Goal: Task Accomplishment & Management: Manage account settings

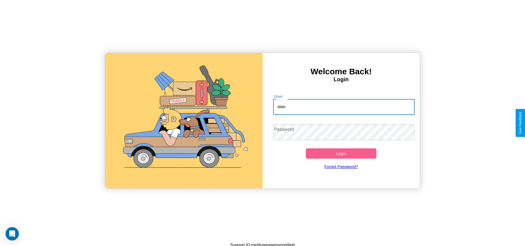
click at [344, 107] on input "Email" at bounding box center [343, 107] width 141 height 16
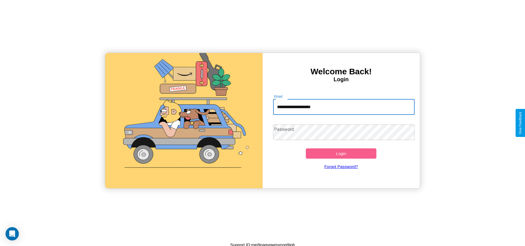
type input "**********"
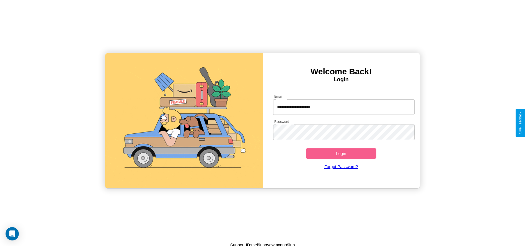
click at [341, 153] on button "Login" at bounding box center [341, 153] width 71 height 10
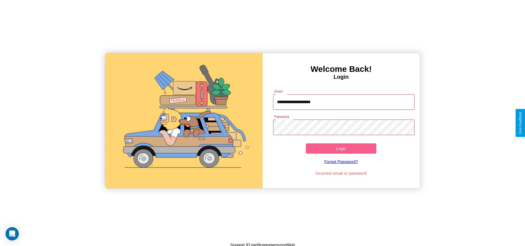
click at [341, 148] on button "Login" at bounding box center [341, 148] width 71 height 10
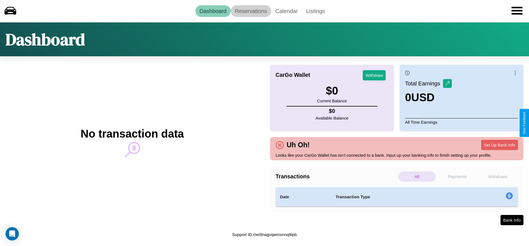
click at [251, 11] on link "Reservations" at bounding box center [251, 11] width 41 height 12
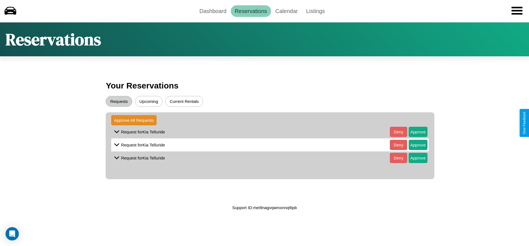
click at [149, 101] on button "Upcoming" at bounding box center [149, 101] width 28 height 11
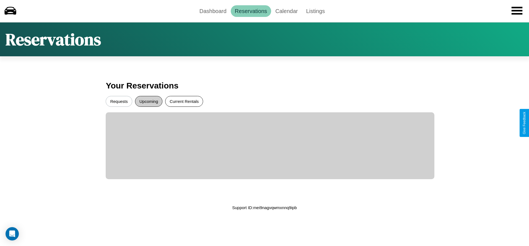
click at [184, 101] on button "Current Rentals" at bounding box center [184, 101] width 38 height 11
click at [119, 101] on button "Requests" at bounding box center [119, 101] width 26 height 11
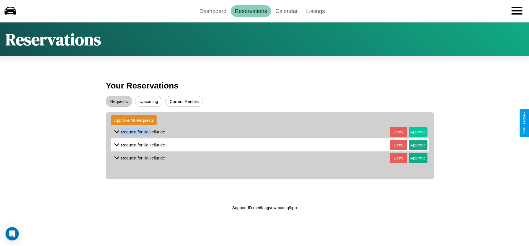
click at [414, 131] on button "Approve" at bounding box center [418, 132] width 19 height 10
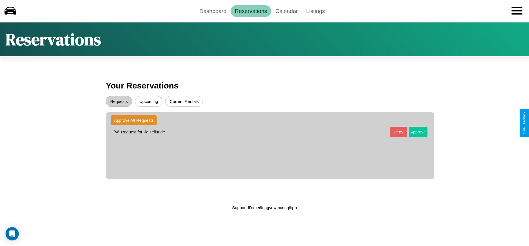
click at [414, 131] on button "Approve" at bounding box center [418, 132] width 19 height 10
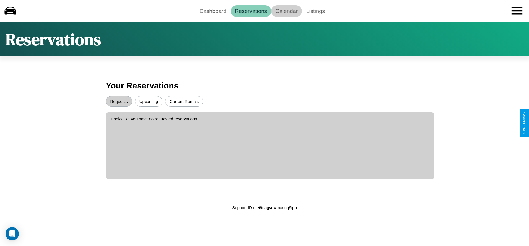
click at [287, 11] on link "Calendar" at bounding box center [286, 11] width 31 height 12
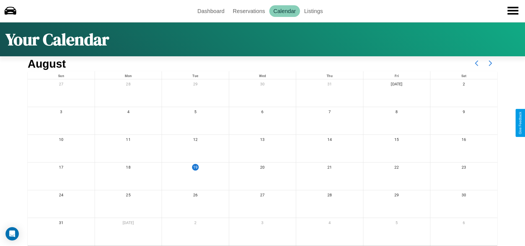
click at [491, 63] on icon at bounding box center [491, 63] width 14 height 14
click at [211, 11] on link "Dashboard" at bounding box center [210, 11] width 35 height 12
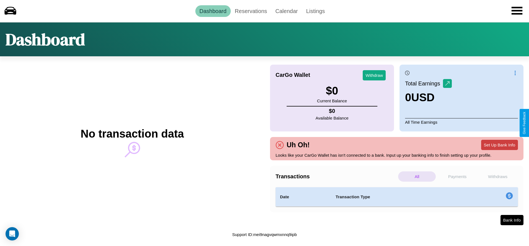
click at [500, 145] on button "Set Up Bank Info" at bounding box center [499, 145] width 37 height 10
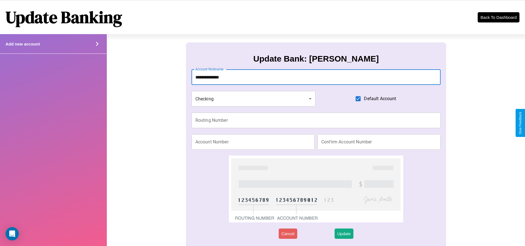
type input "**********"
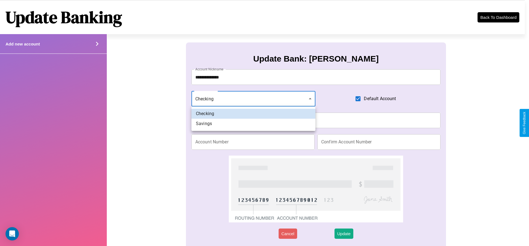
click at [253, 99] on div at bounding box center [264, 123] width 529 height 246
